Goal: Find specific page/section

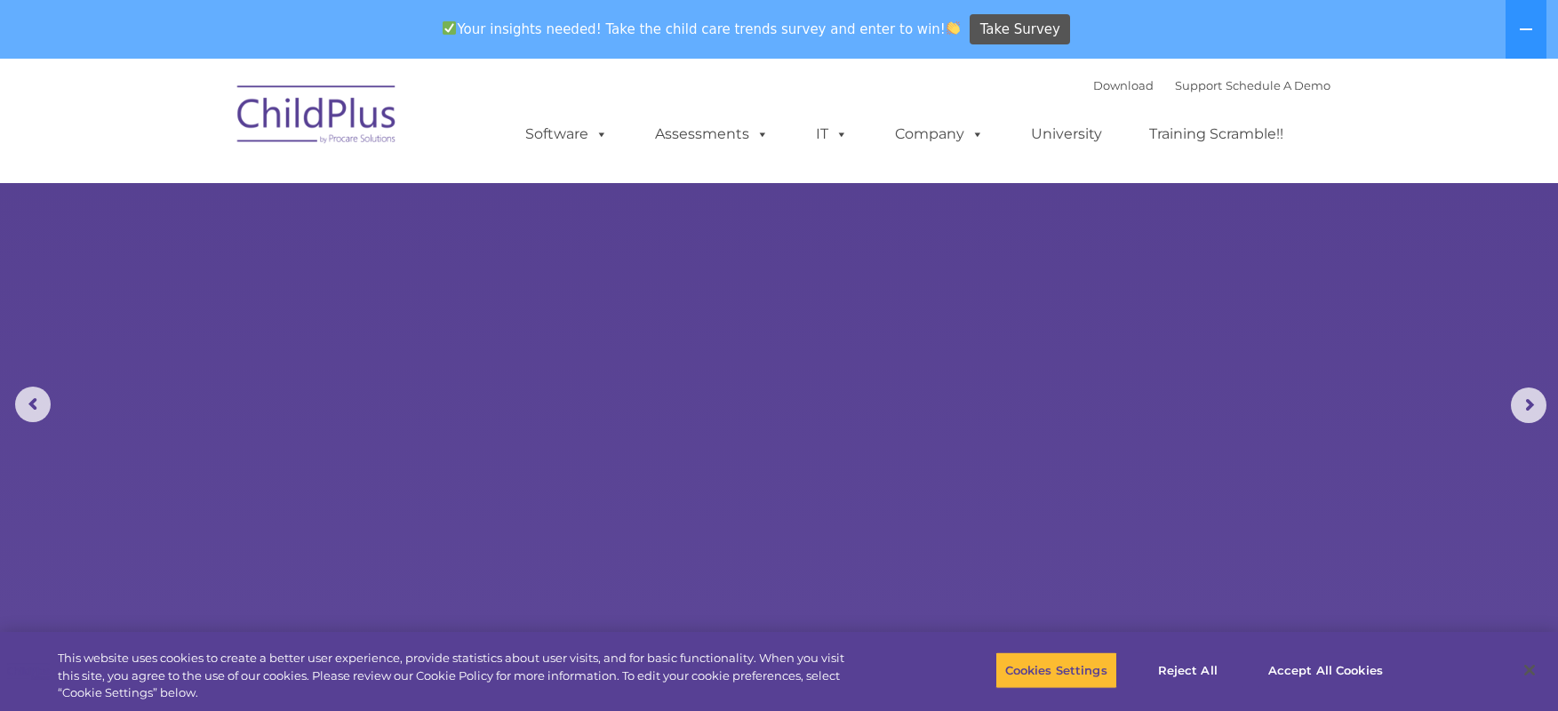
select select "MEDIUM"
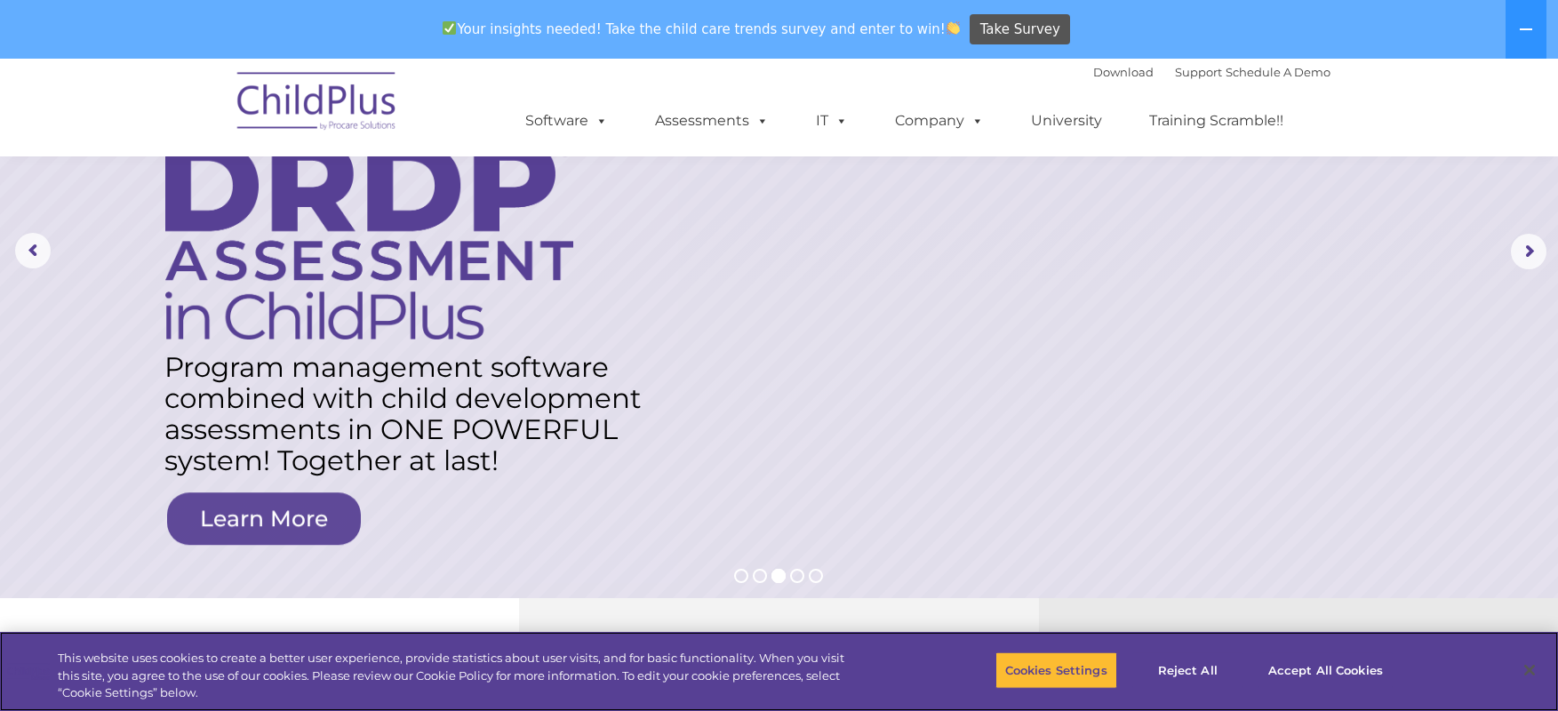
scroll to position [143, 0]
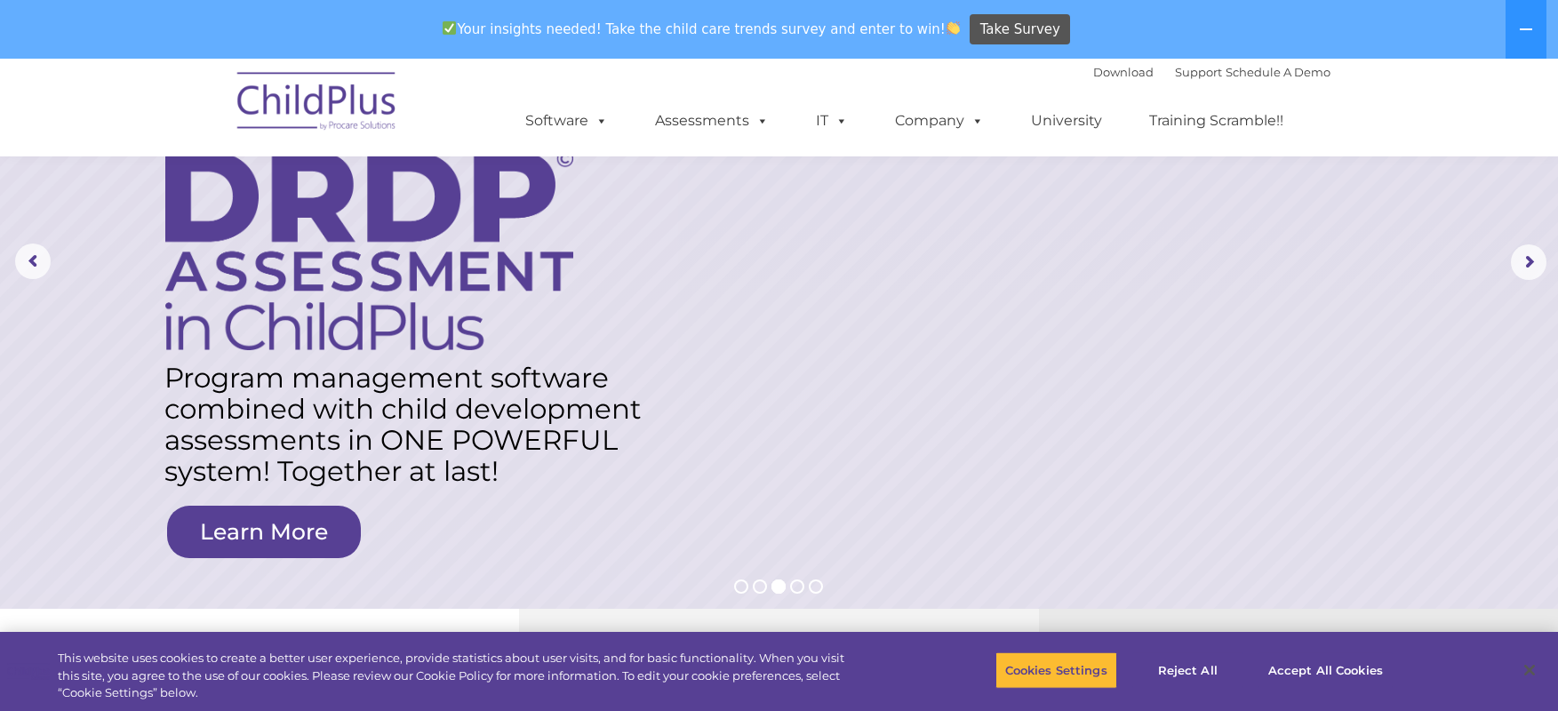
drag, startPoint x: 1172, startPoint y: 19, endPoint x: 899, endPoint y: 300, distance: 392.1
click at [899, 300] on rs-layer at bounding box center [779, 262] width 1558 height 693
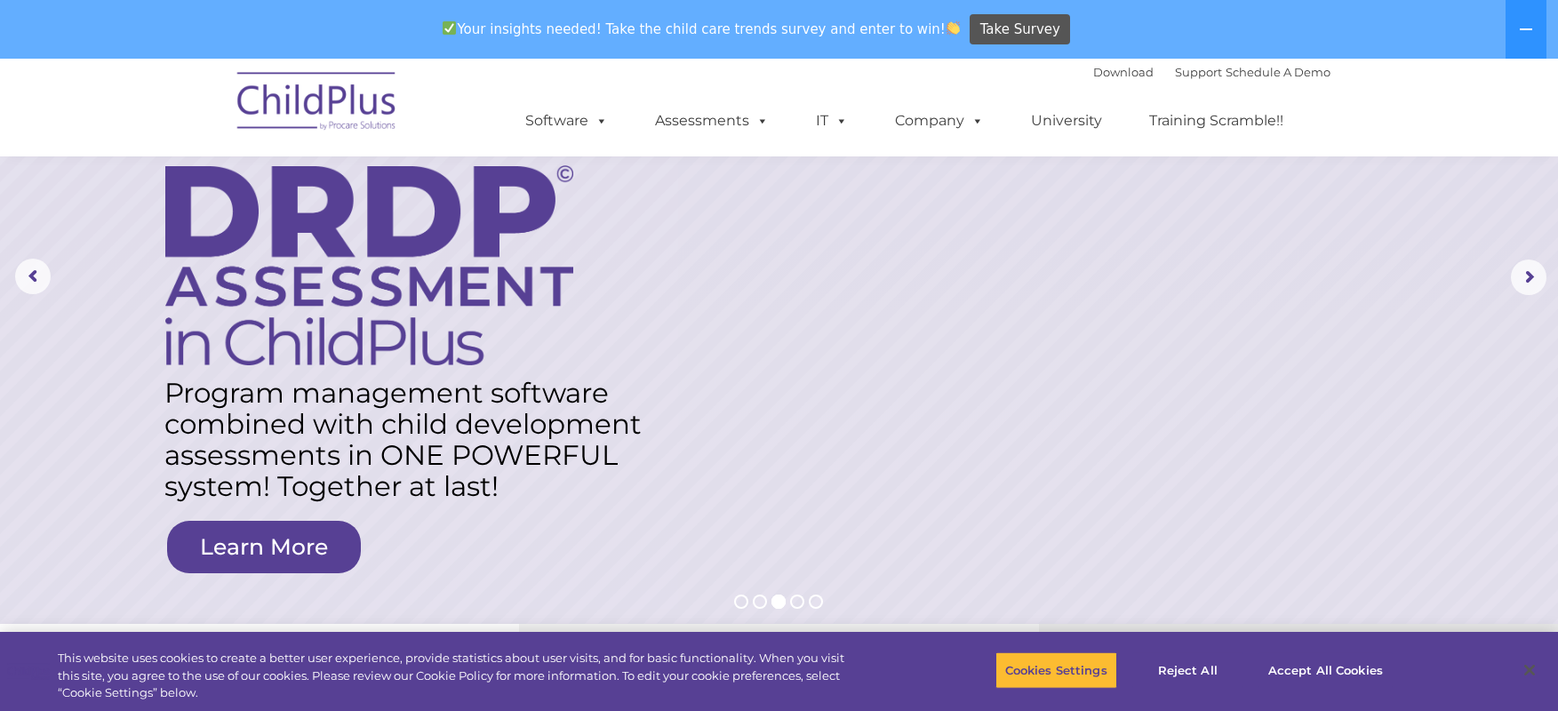
scroll to position [0, 0]
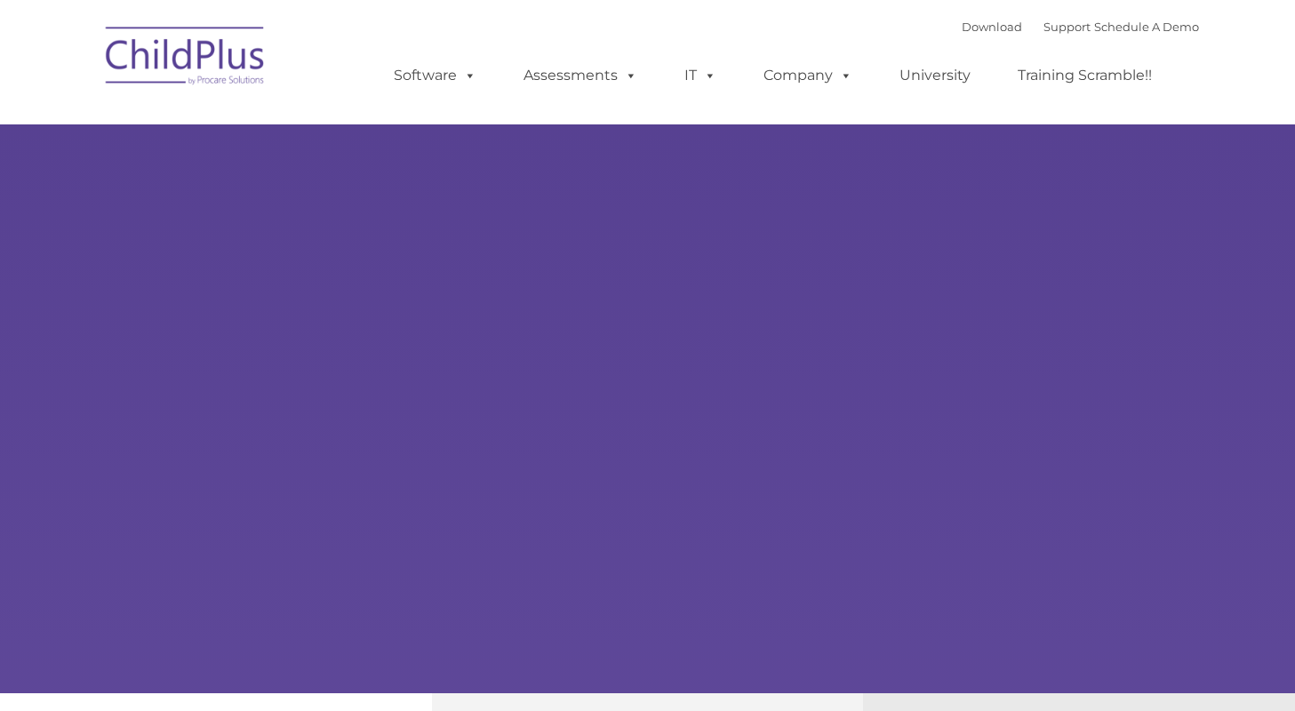
type input ""
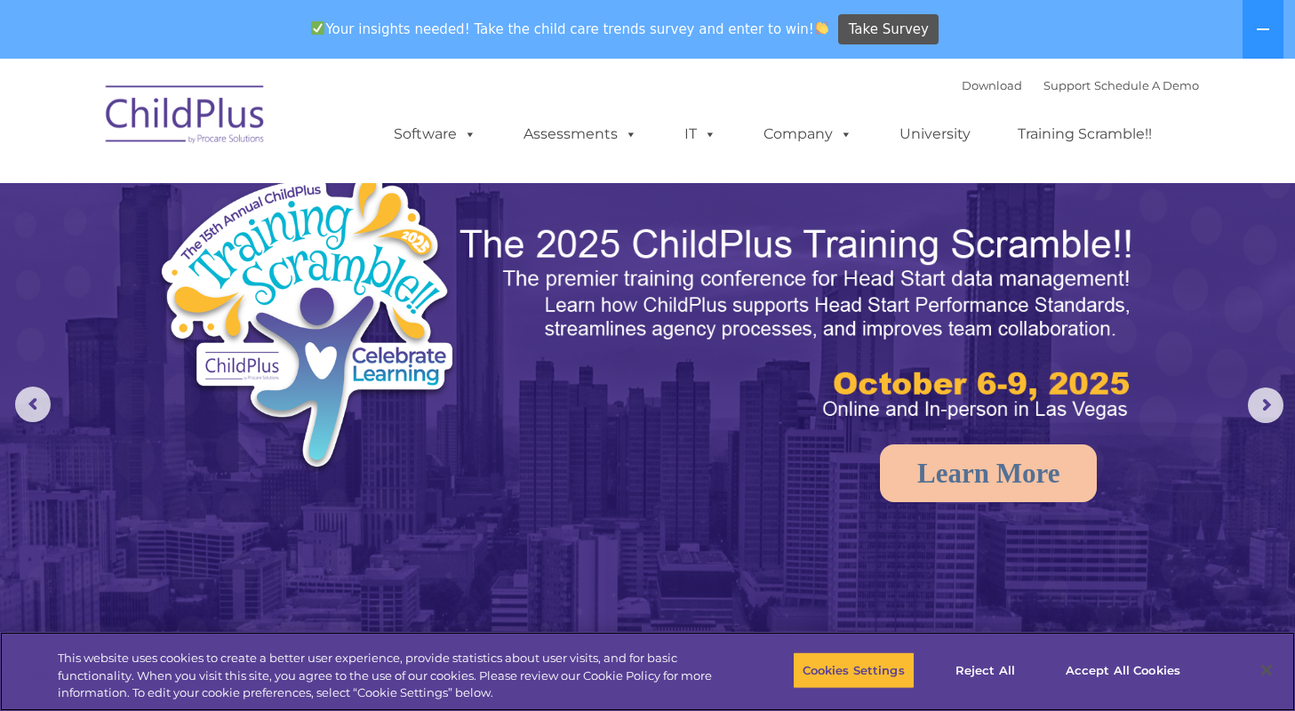
select select "MEDIUM"
